Goal: Task Accomplishment & Management: Use online tool/utility

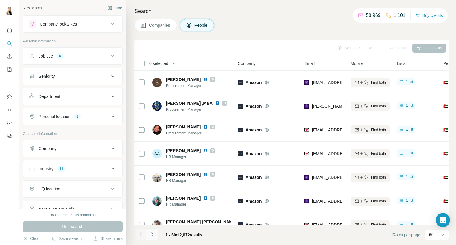
click at [156, 238] on button "Navigate to next page" at bounding box center [152, 235] width 12 height 12
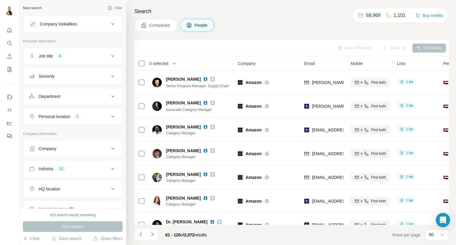
click at [152, 235] on icon "Navigate to next page" at bounding box center [152, 235] width 6 height 6
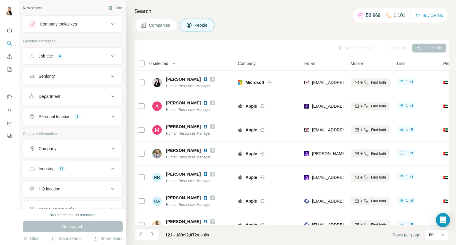
click at [152, 235] on icon "Navigate to next page" at bounding box center [152, 235] width 6 height 6
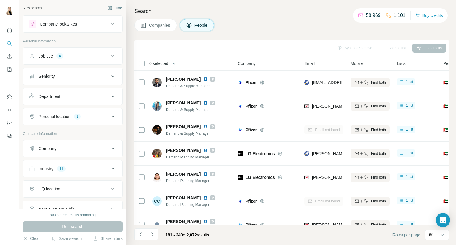
click at [152, 235] on icon "Navigate to next page" at bounding box center [152, 235] width 6 height 6
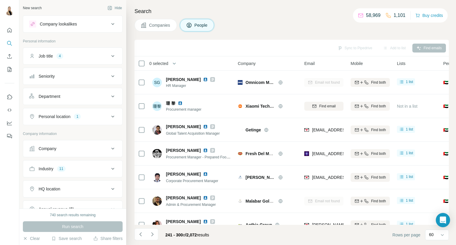
click at [152, 235] on icon "Navigate to next page" at bounding box center [152, 235] width 6 height 6
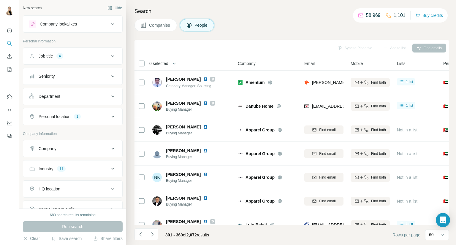
click at [152, 235] on icon "Navigate to next page" at bounding box center [152, 235] width 6 height 6
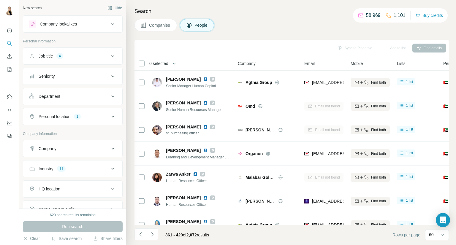
click at [152, 235] on icon "Navigate to next page" at bounding box center [152, 235] width 6 height 6
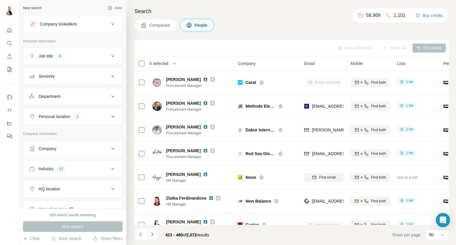
click at [153, 237] on icon "Navigate to next page" at bounding box center [152, 235] width 6 height 6
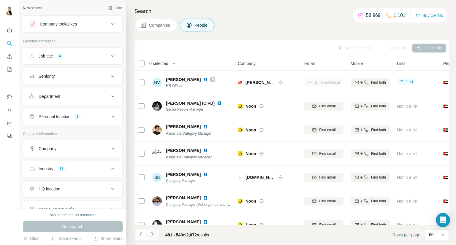
click at [153, 235] on icon "Navigate to next page" at bounding box center [152, 235] width 6 height 6
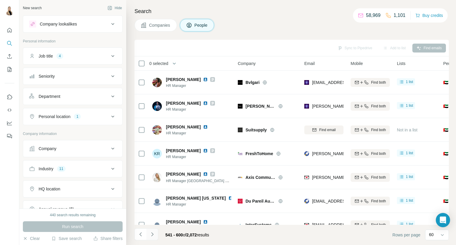
click at [153, 235] on icon "Navigate to next page" at bounding box center [152, 235] width 6 height 6
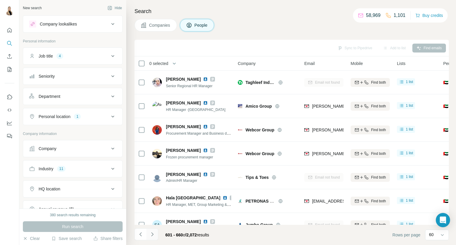
click at [153, 235] on icon "Navigate to next page" at bounding box center [152, 235] width 6 height 6
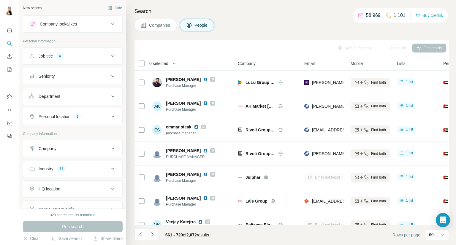
click at [153, 235] on icon "Navigate to next page" at bounding box center [152, 235] width 6 height 6
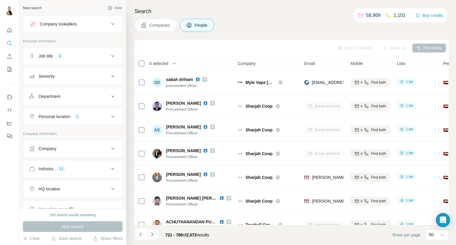
click at [153, 235] on icon "Navigate to next page" at bounding box center [152, 235] width 6 height 6
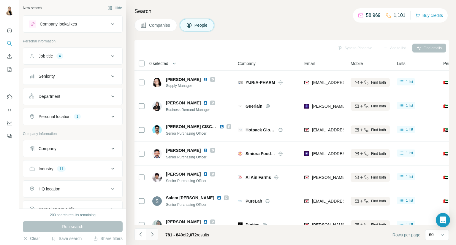
click at [153, 235] on icon "Navigate to next page" at bounding box center [152, 235] width 6 height 6
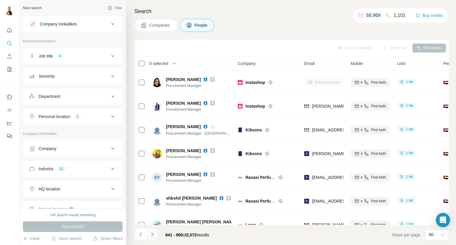
click at [153, 235] on icon "Navigate to next page" at bounding box center [152, 235] width 6 height 6
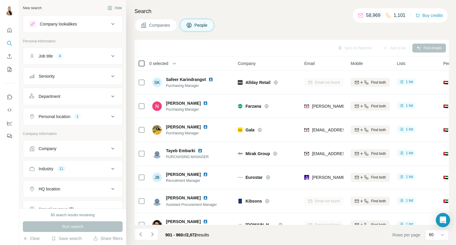
click at [141, 66] on icon at bounding box center [141, 63] width 7 height 7
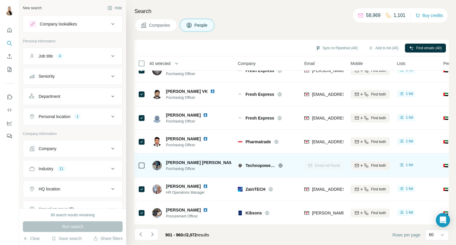
scroll to position [1274, 0]
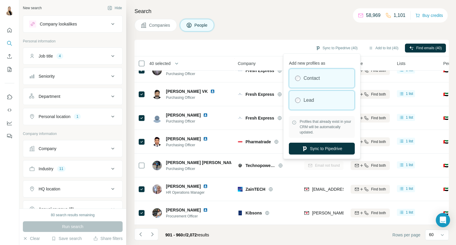
click at [320, 102] on div "Lead" at bounding box center [321, 100] width 65 height 19
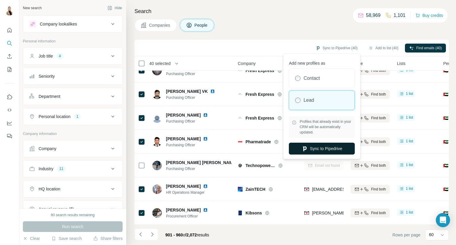
click at [316, 151] on button "Sync to Pipedrive" at bounding box center [322, 149] width 66 height 12
